Goal: Task Accomplishment & Management: Complete application form

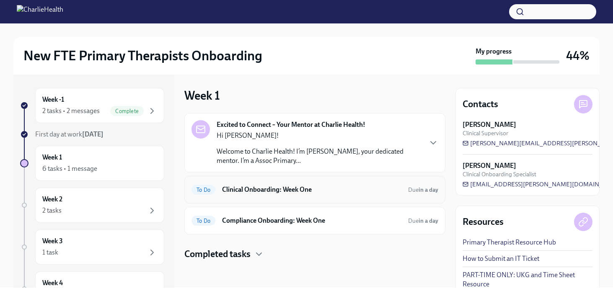
click at [299, 190] on h6 "Clinical Onboarding: Week One" at bounding box center [311, 189] width 179 height 9
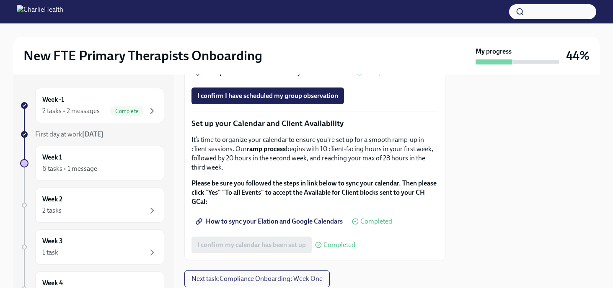
scroll to position [1325, 0]
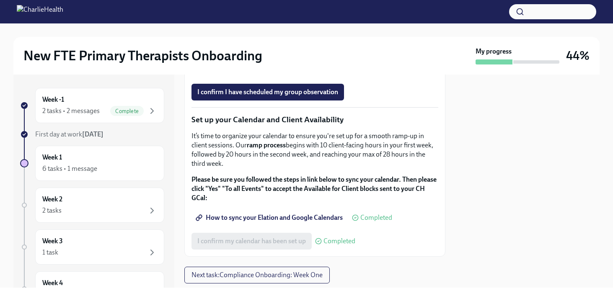
click at [267, 73] on span "Complete this form to schedule your observation" at bounding box center [272, 69] width 150 height 8
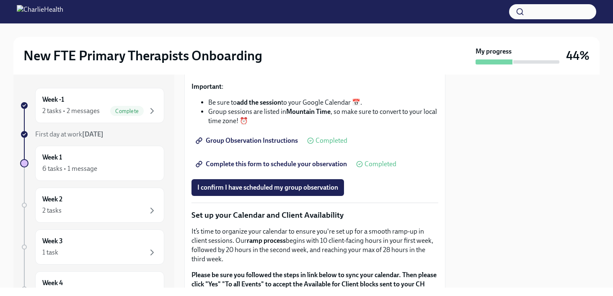
scroll to position [1233, 0]
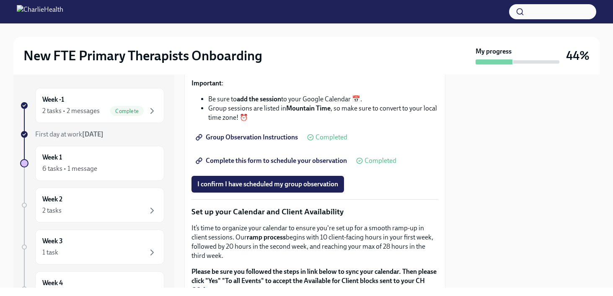
click at [248, 142] on span "Group Observation Instructions" at bounding box center [247, 137] width 101 height 8
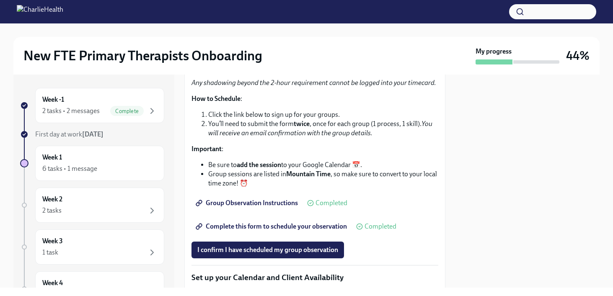
scroll to position [1161, 0]
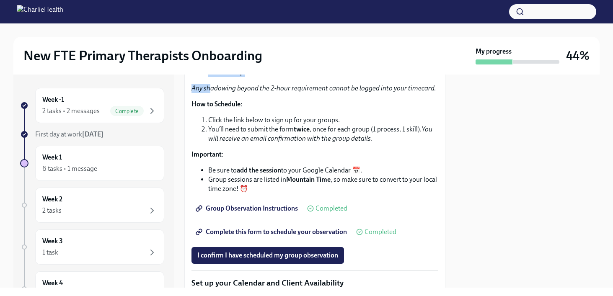
drag, startPoint x: 215, startPoint y: 137, endPoint x: 211, endPoint y: 161, distance: 24.2
click at [211, 161] on div "It’s time to schedule your Group Observation! Use the link below to reserve you…" at bounding box center [314, 96] width 247 height 194
click at [211, 92] on em "Any shadowing beyond the 2-hour requirement cannot be logged into your timecard." at bounding box center [313, 88] width 245 height 8
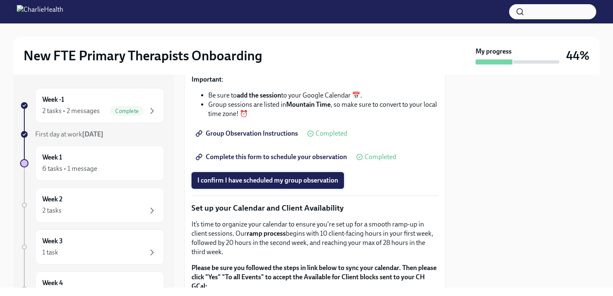
scroll to position [1226, 0]
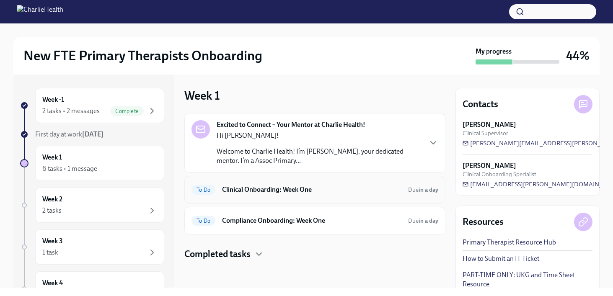
click at [282, 184] on div "To Do Clinical Onboarding: Week One Due in a day" at bounding box center [314, 189] width 247 height 13
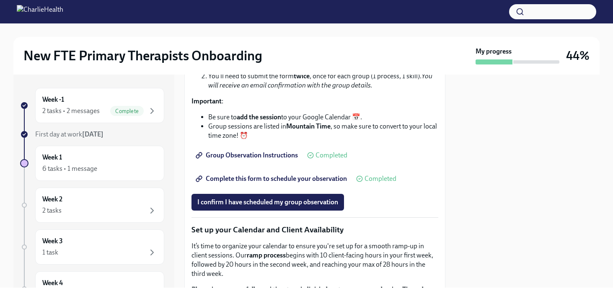
scroll to position [1234, 0]
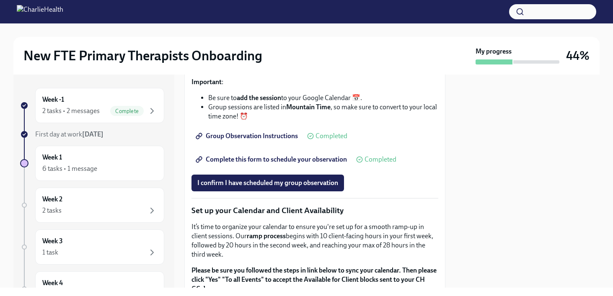
click at [261, 145] on link "Group Observation Instructions" at bounding box center [247, 136] width 112 height 17
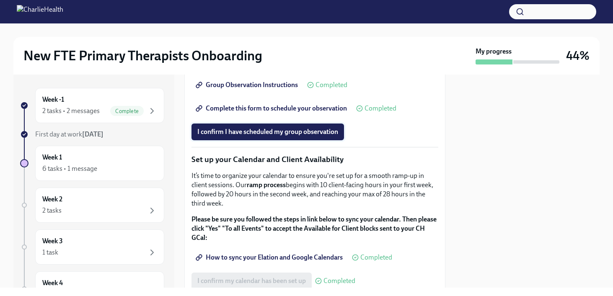
click at [259, 136] on span "I confirm I have scheduled my group observation" at bounding box center [267, 132] width 141 height 8
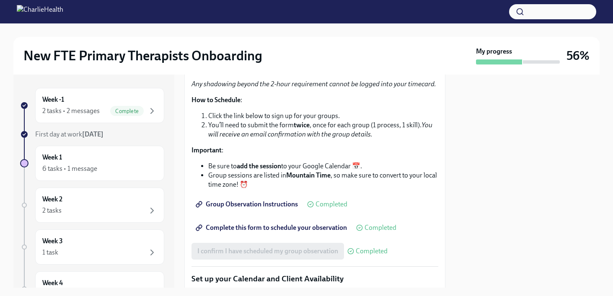
scroll to position [1420, 0]
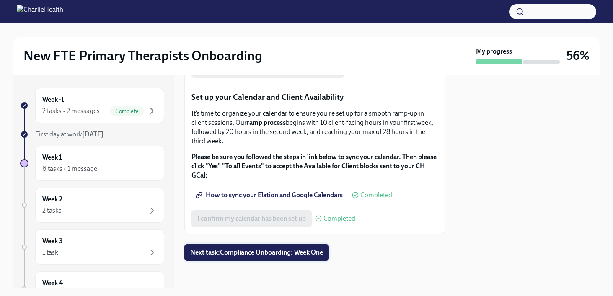
click at [233, 253] on span "Next task : Compliance Onboarding: Week One" at bounding box center [256, 252] width 133 height 8
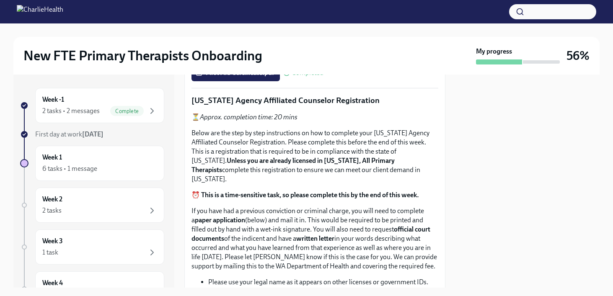
scroll to position [539, 0]
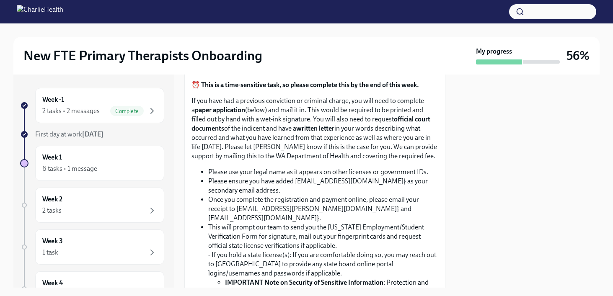
click at [512, 56] on div "My progress" at bounding box center [518, 56] width 84 height 18
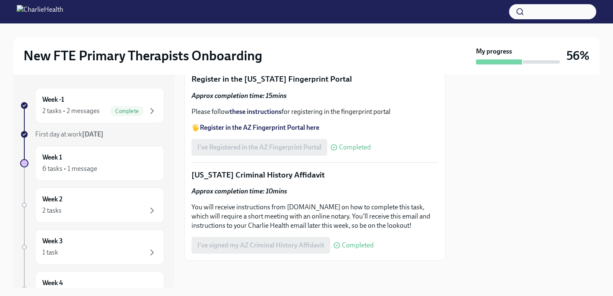
scroll to position [1231, 0]
click at [104, 115] on div "2 tasks • 2 messages Complete" at bounding box center [99, 111] width 115 height 10
